Goal: Information Seeking & Learning: Learn about a topic

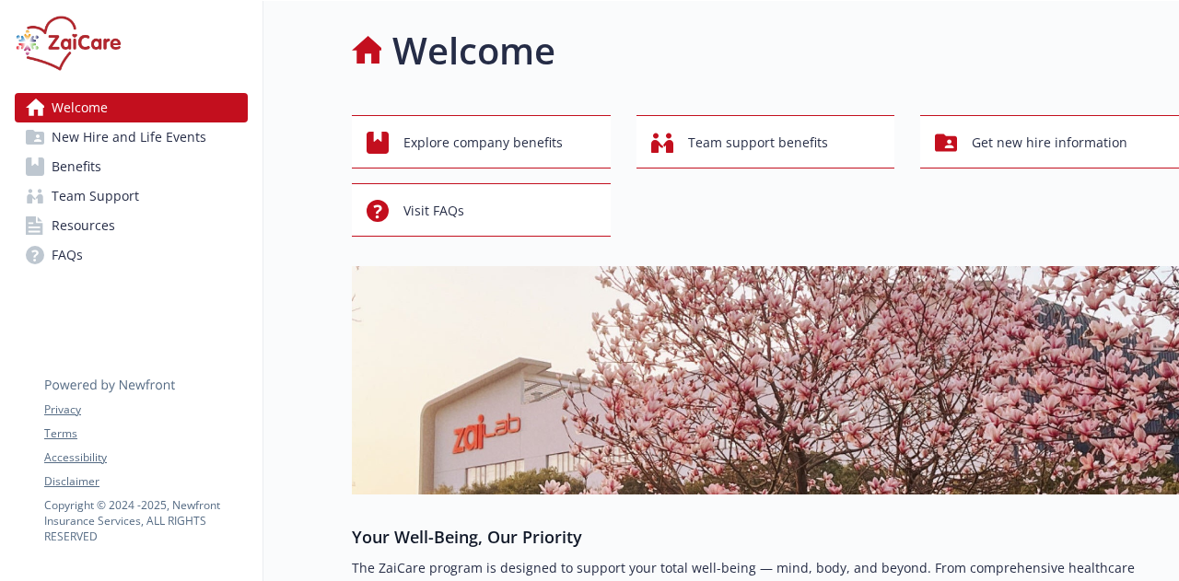
click at [52, 172] on span "Benefits" at bounding box center [77, 166] width 50 height 29
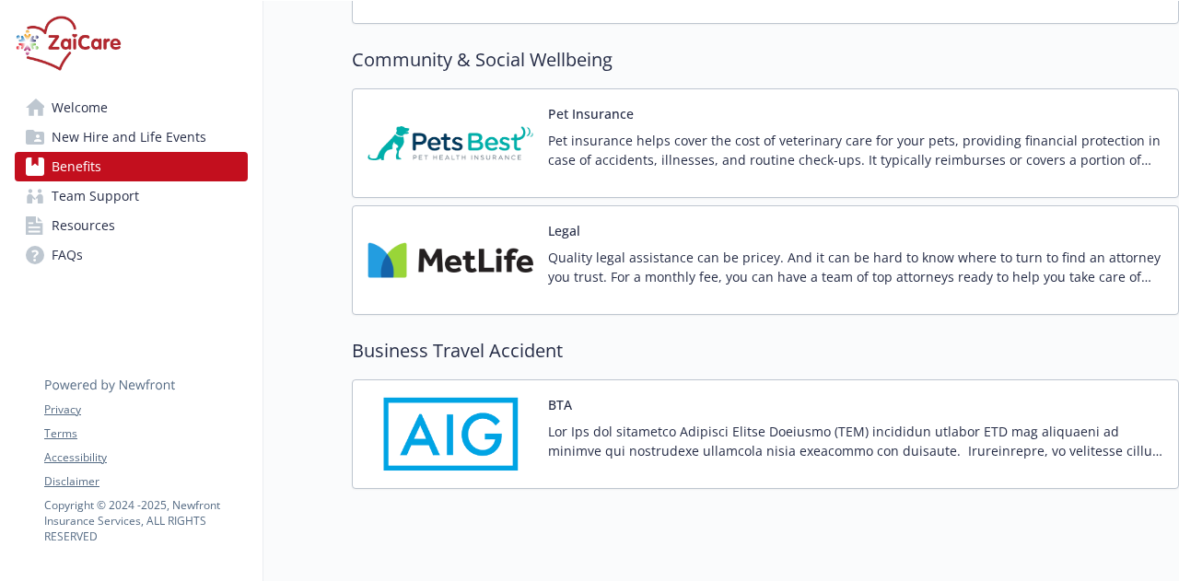
click at [507, 235] on img at bounding box center [451, 260] width 166 height 78
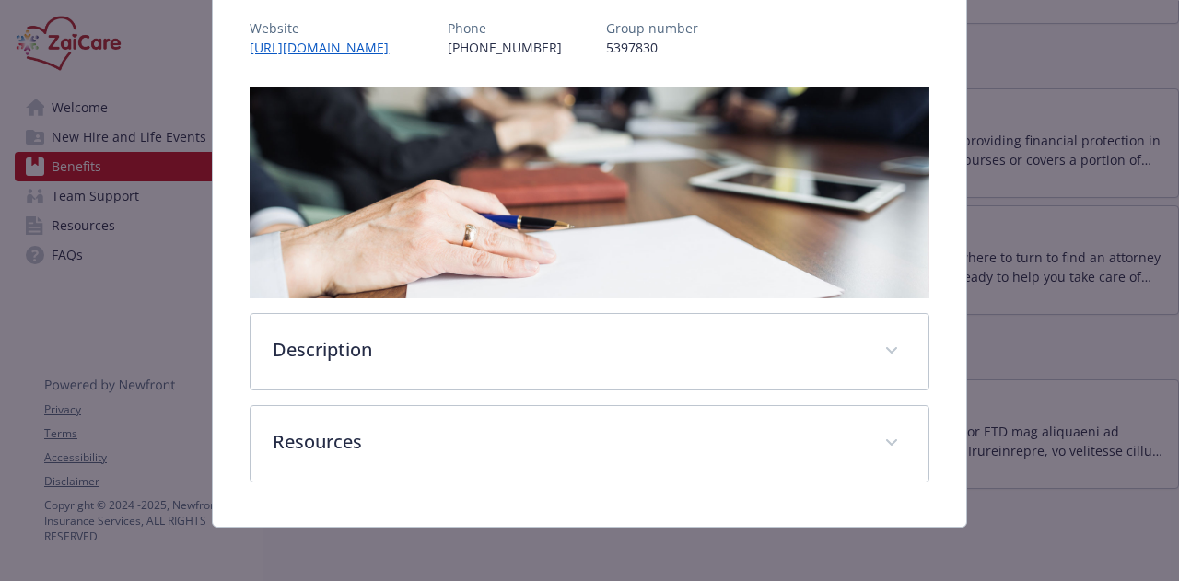
scroll to position [80, 0]
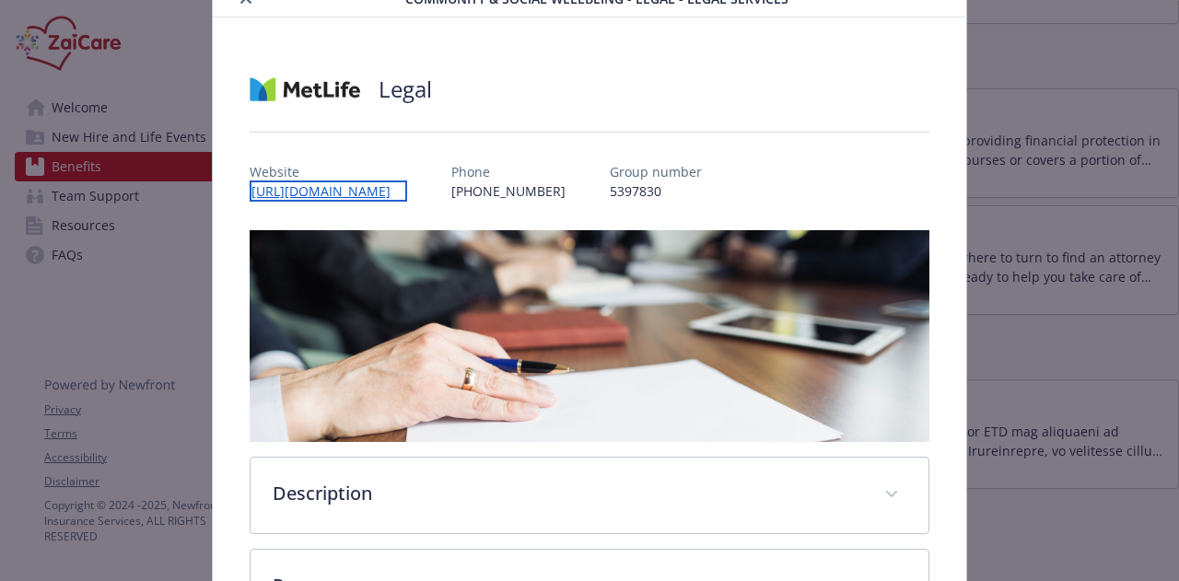
click at [396, 193] on link "[URL][DOMAIN_NAME]" at bounding box center [329, 191] width 158 height 21
click at [407, 188] on link "[URL][DOMAIN_NAME]" at bounding box center [329, 191] width 158 height 21
